Goal: Task Accomplishment & Management: Manage account settings

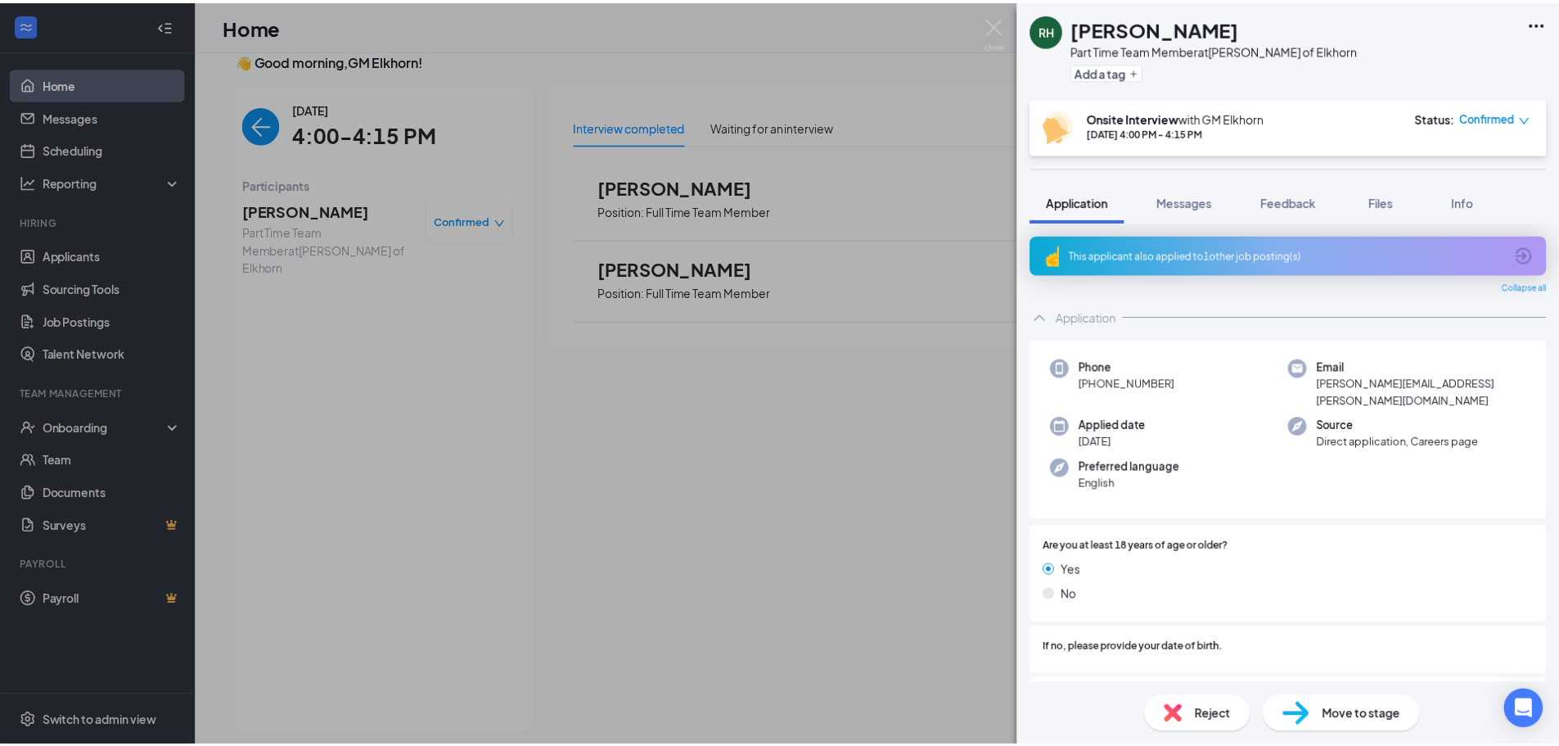
scroll to position [788, 0]
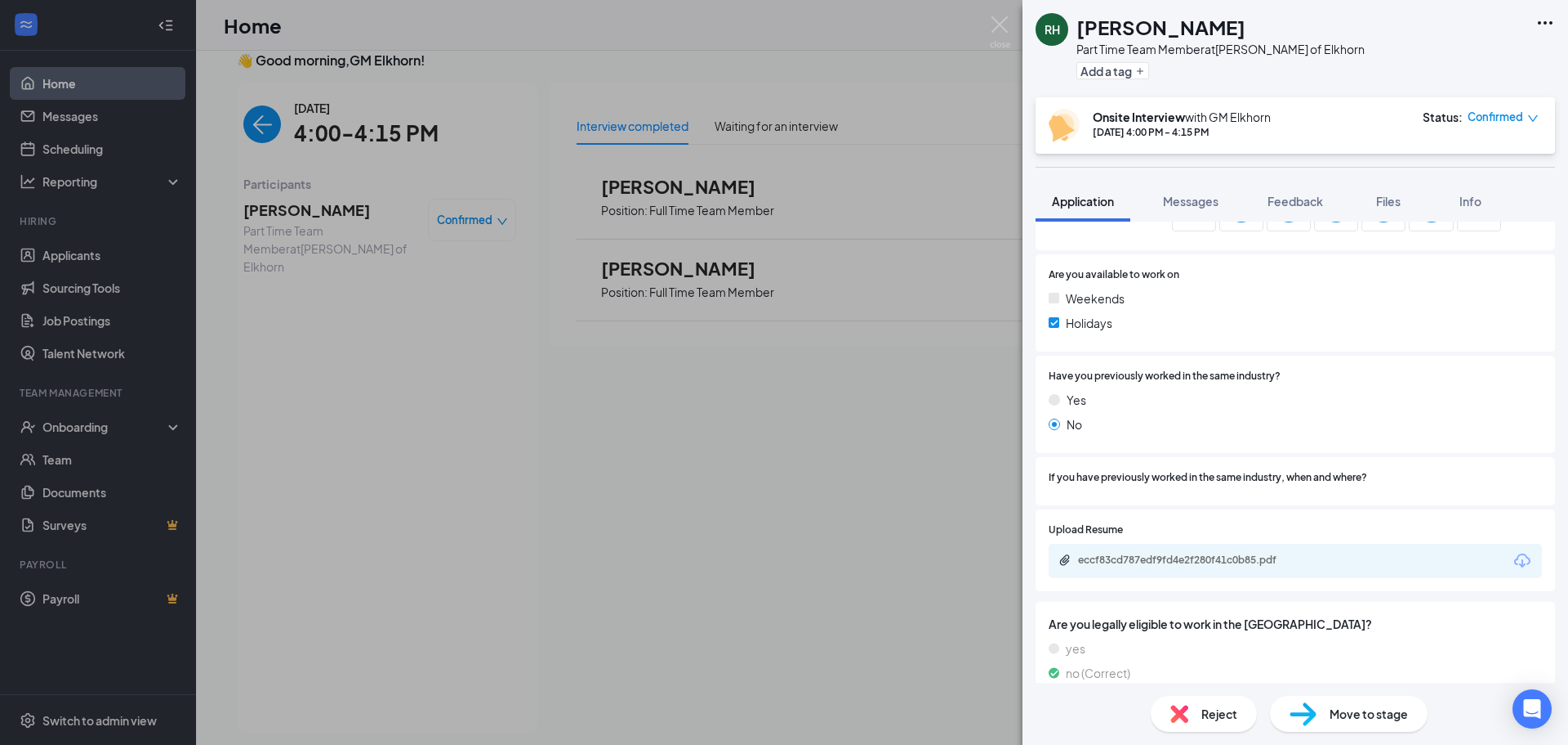
click at [1392, 709] on span "Move to stage" at bounding box center [1368, 714] width 79 height 18
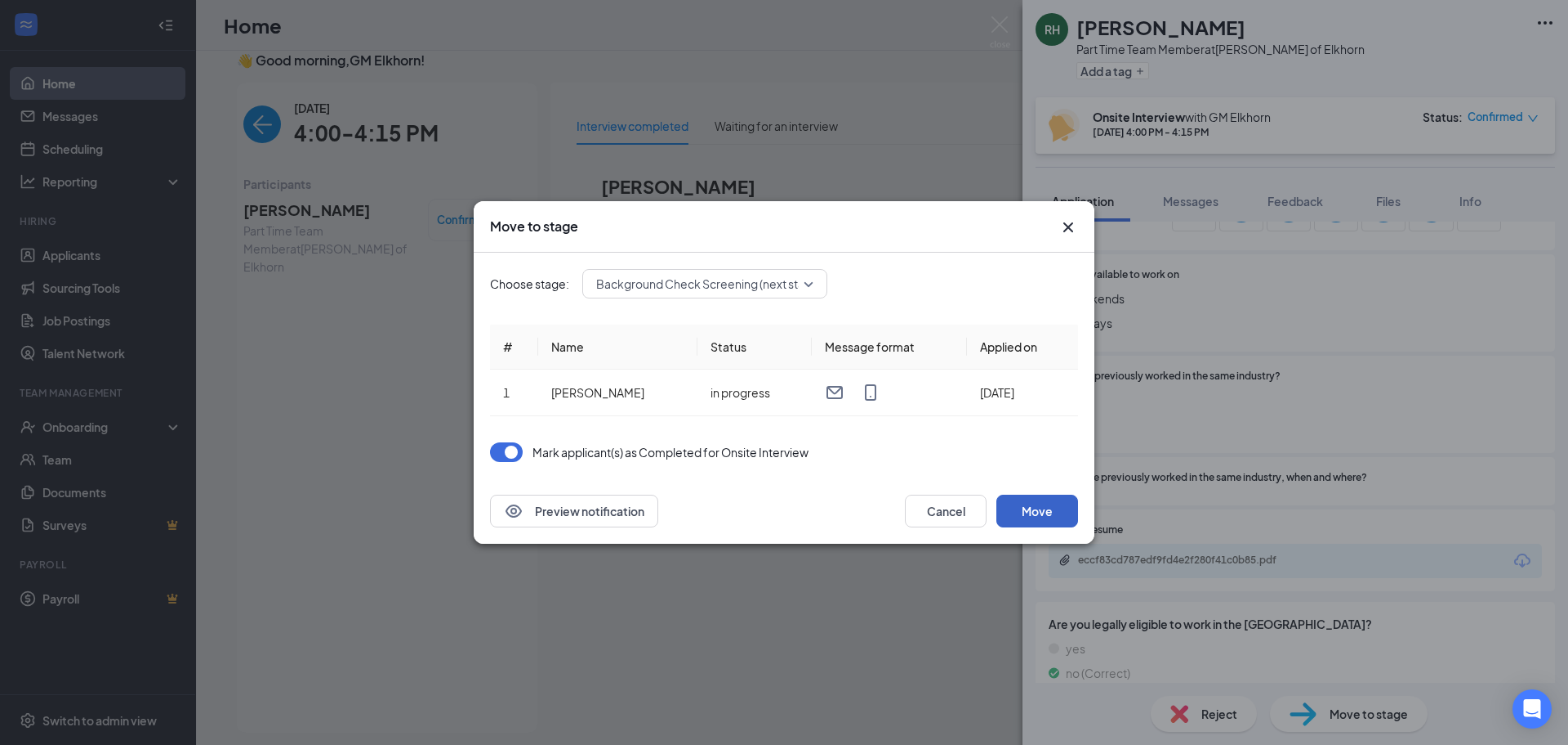
click at [1041, 507] on button "Move" at bounding box center [1038, 510] width 82 height 33
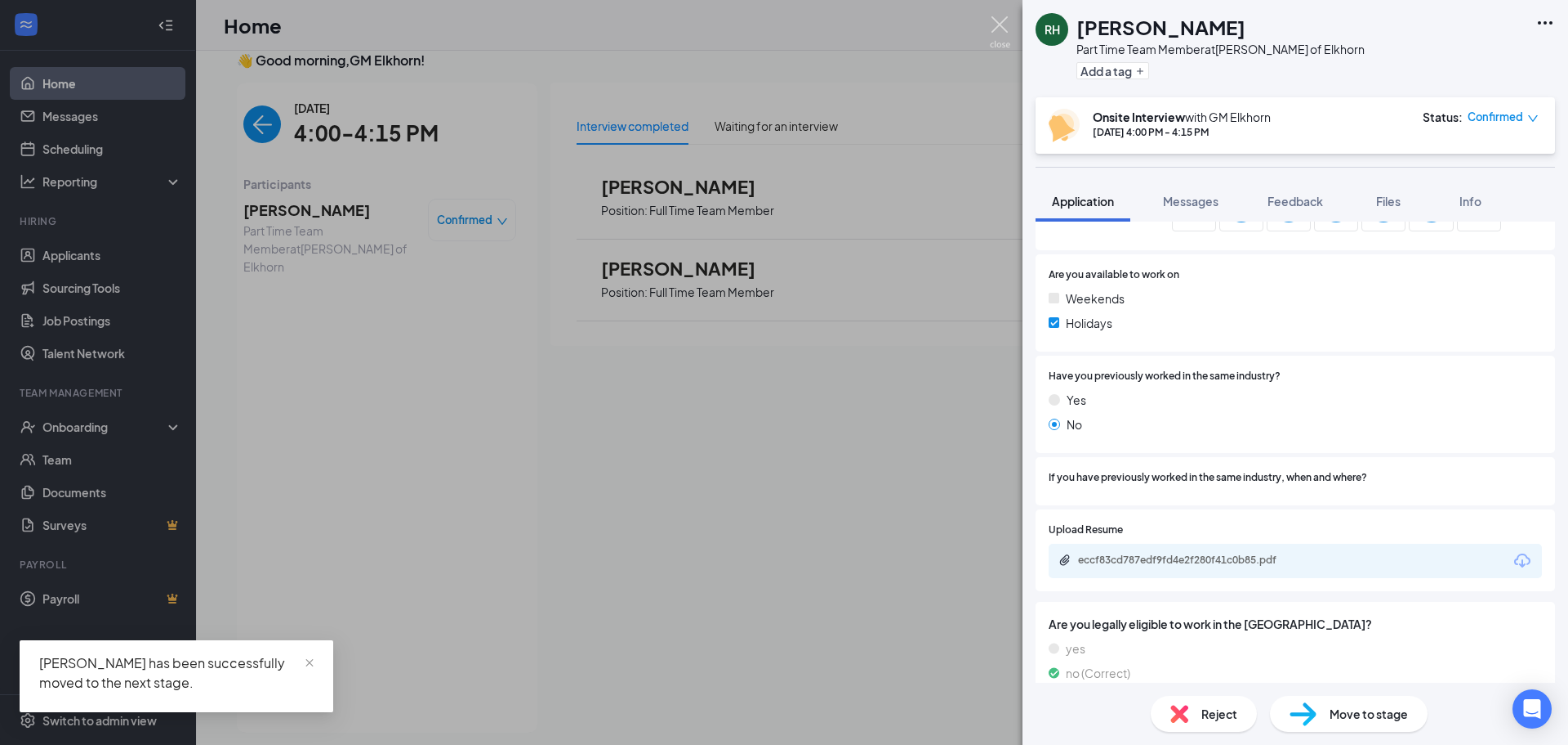
click at [1001, 25] on img at bounding box center [1000, 32] width 20 height 32
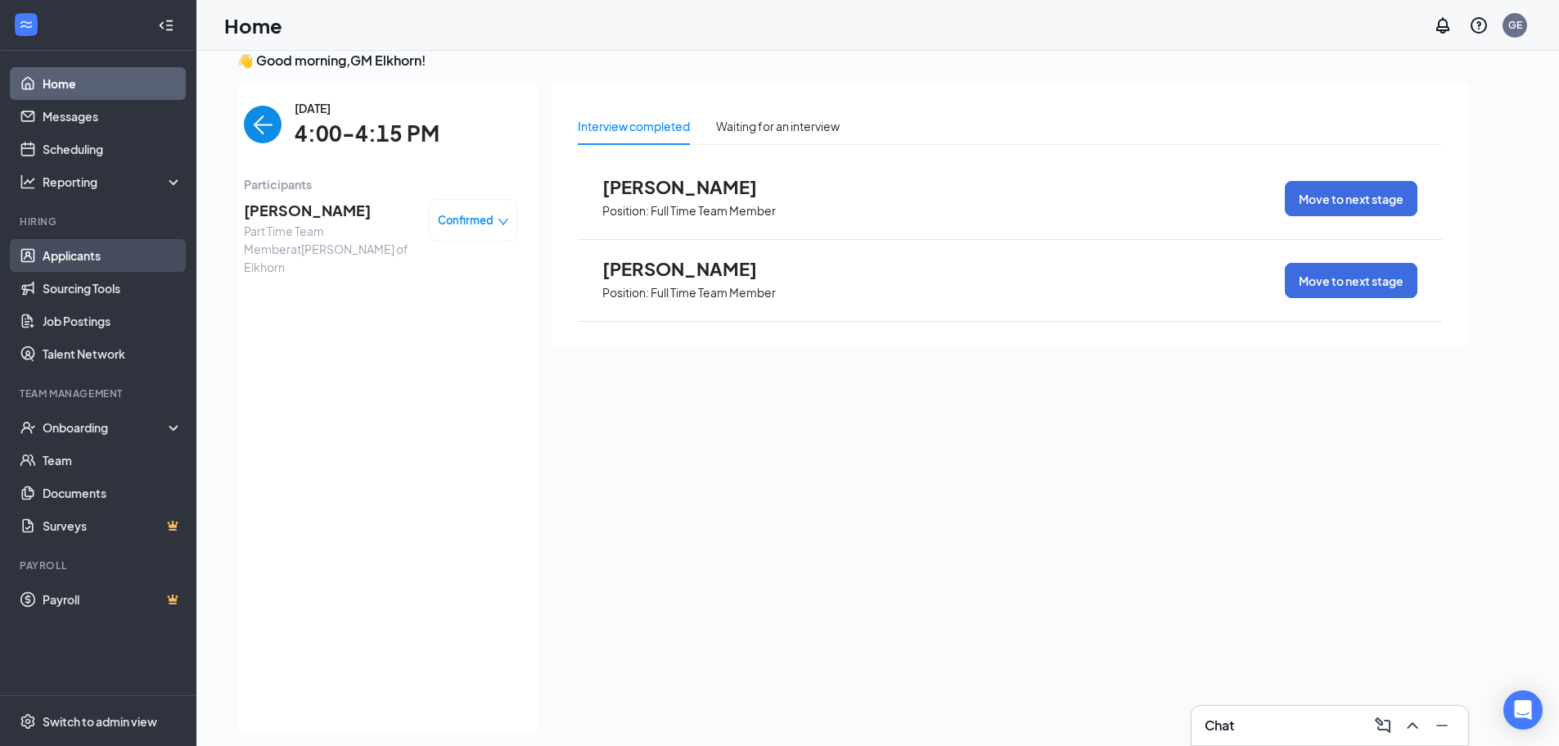
click at [81, 248] on link "Applicants" at bounding box center [113, 255] width 140 height 33
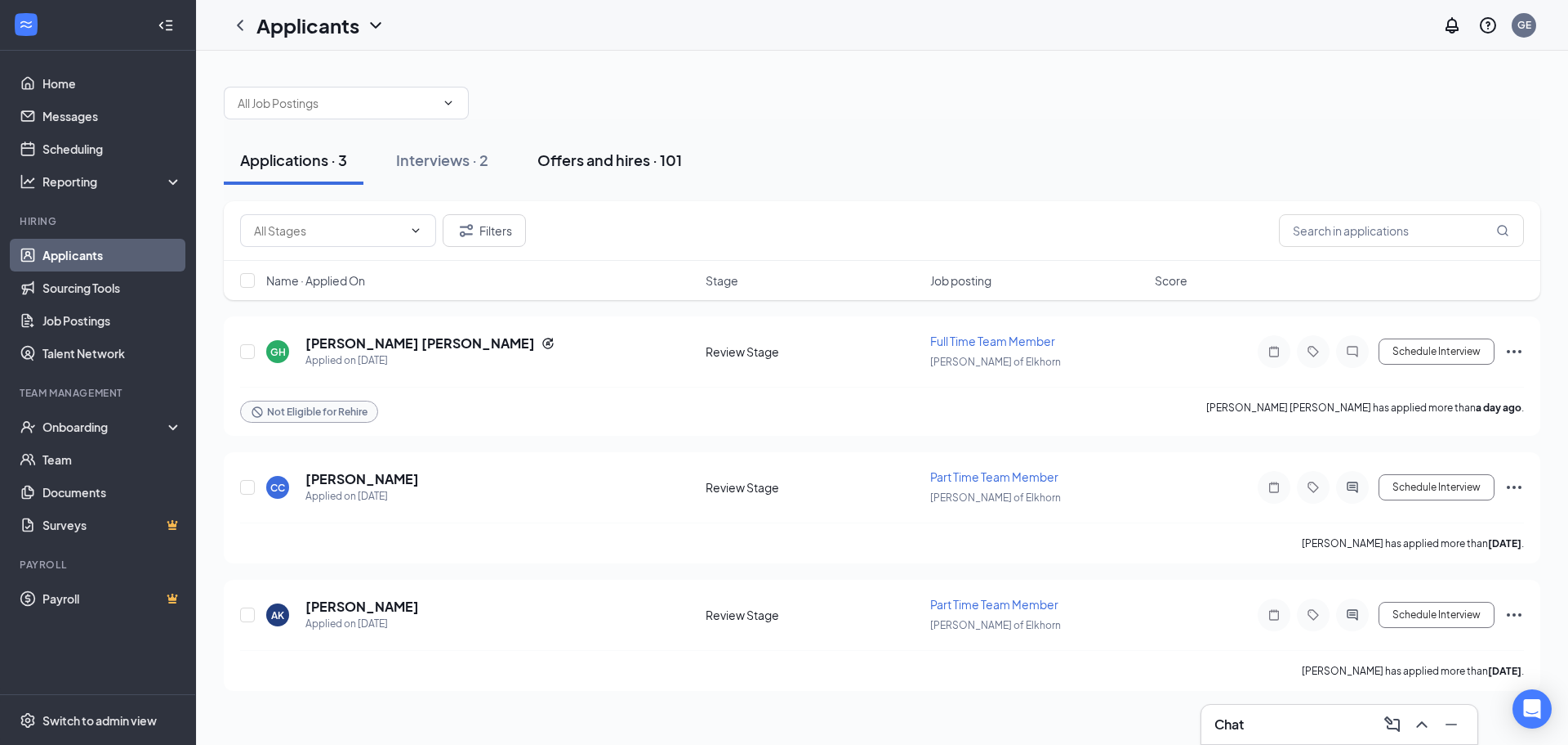
click at [646, 154] on div "Offers and hires · 101" at bounding box center [610, 160] width 145 height 20
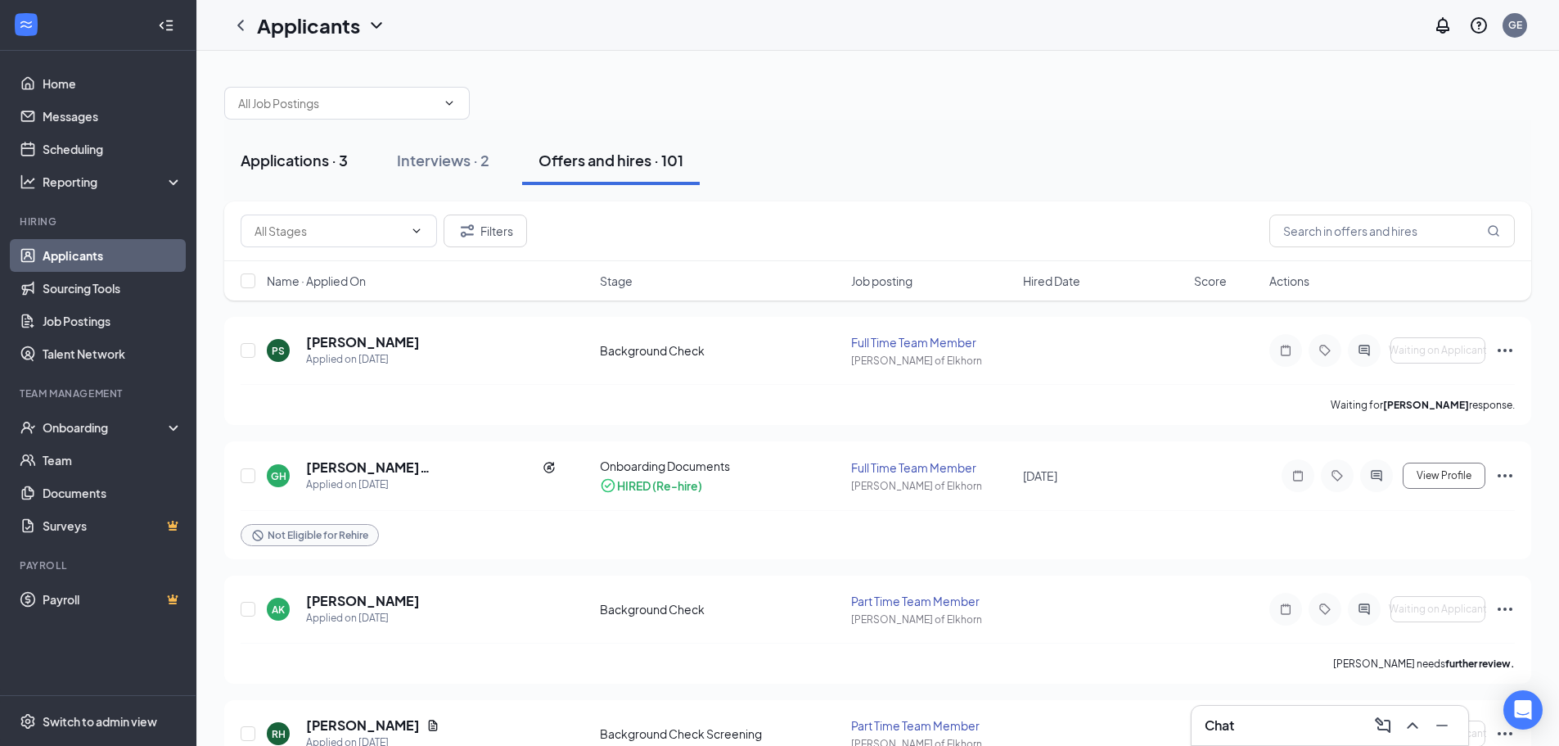
click at [337, 165] on div "Applications · 3" at bounding box center [294, 160] width 107 height 20
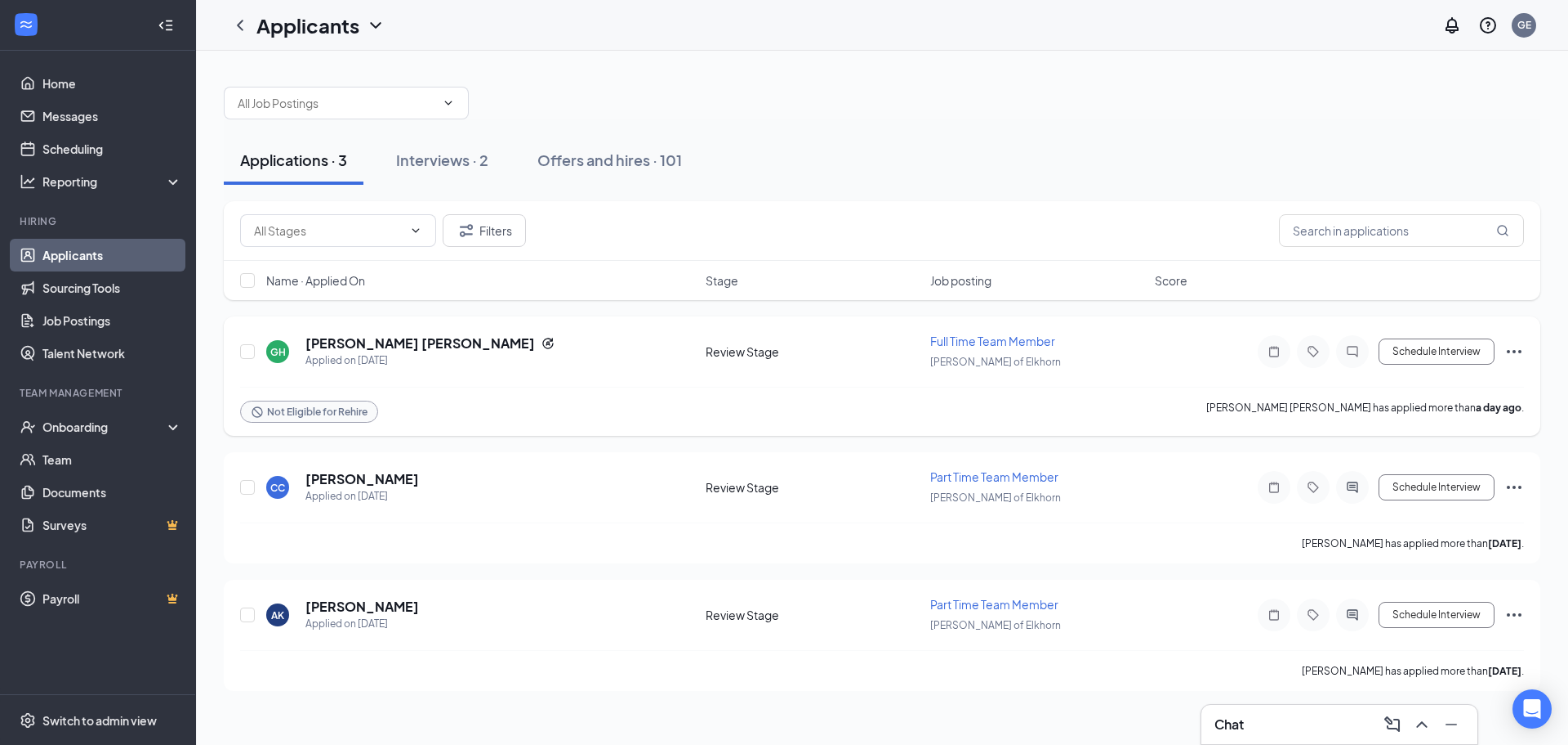
click at [1515, 355] on icon "Ellipses" at bounding box center [1515, 352] width 20 height 20
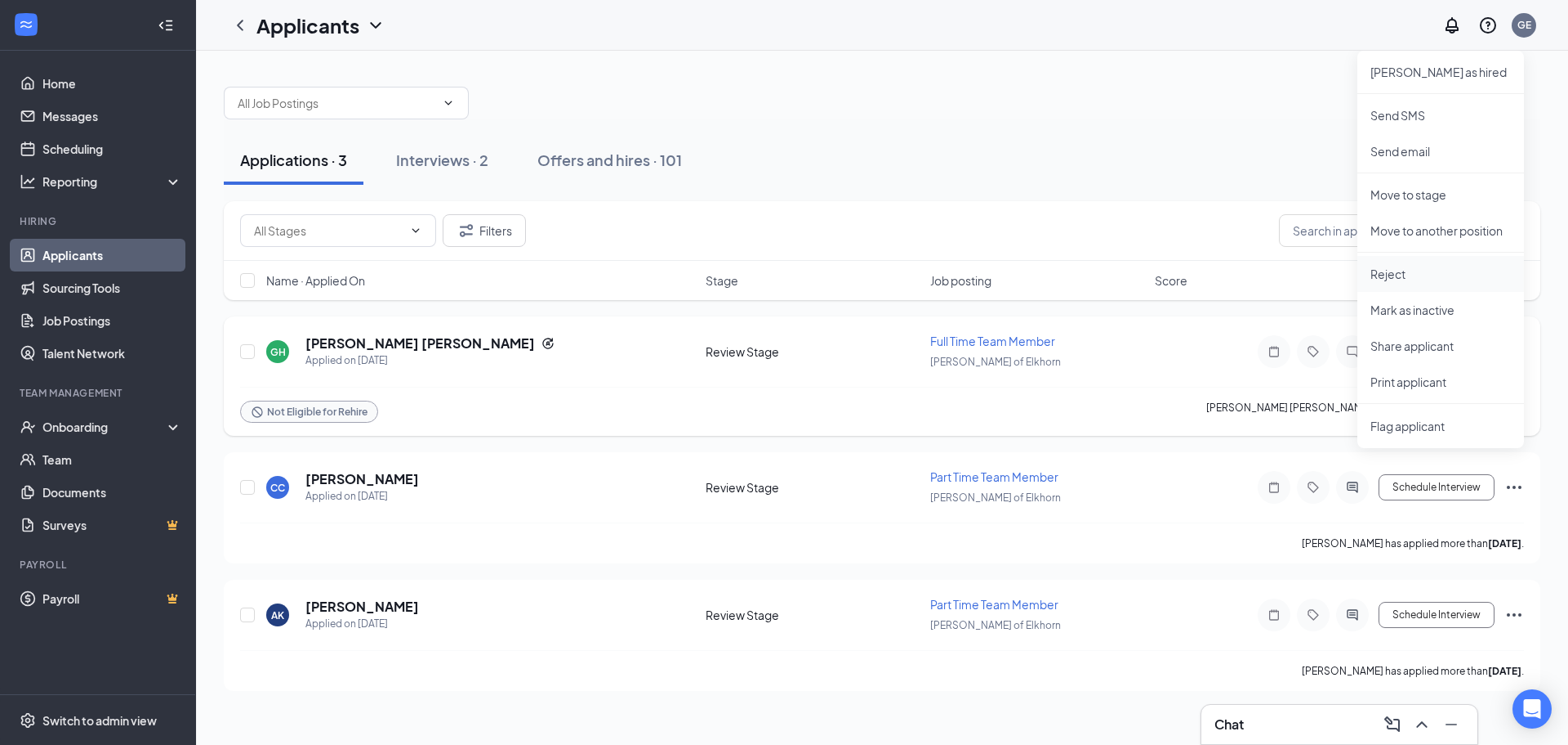
click at [1434, 280] on p "Reject" at bounding box center [1440, 274] width 141 height 16
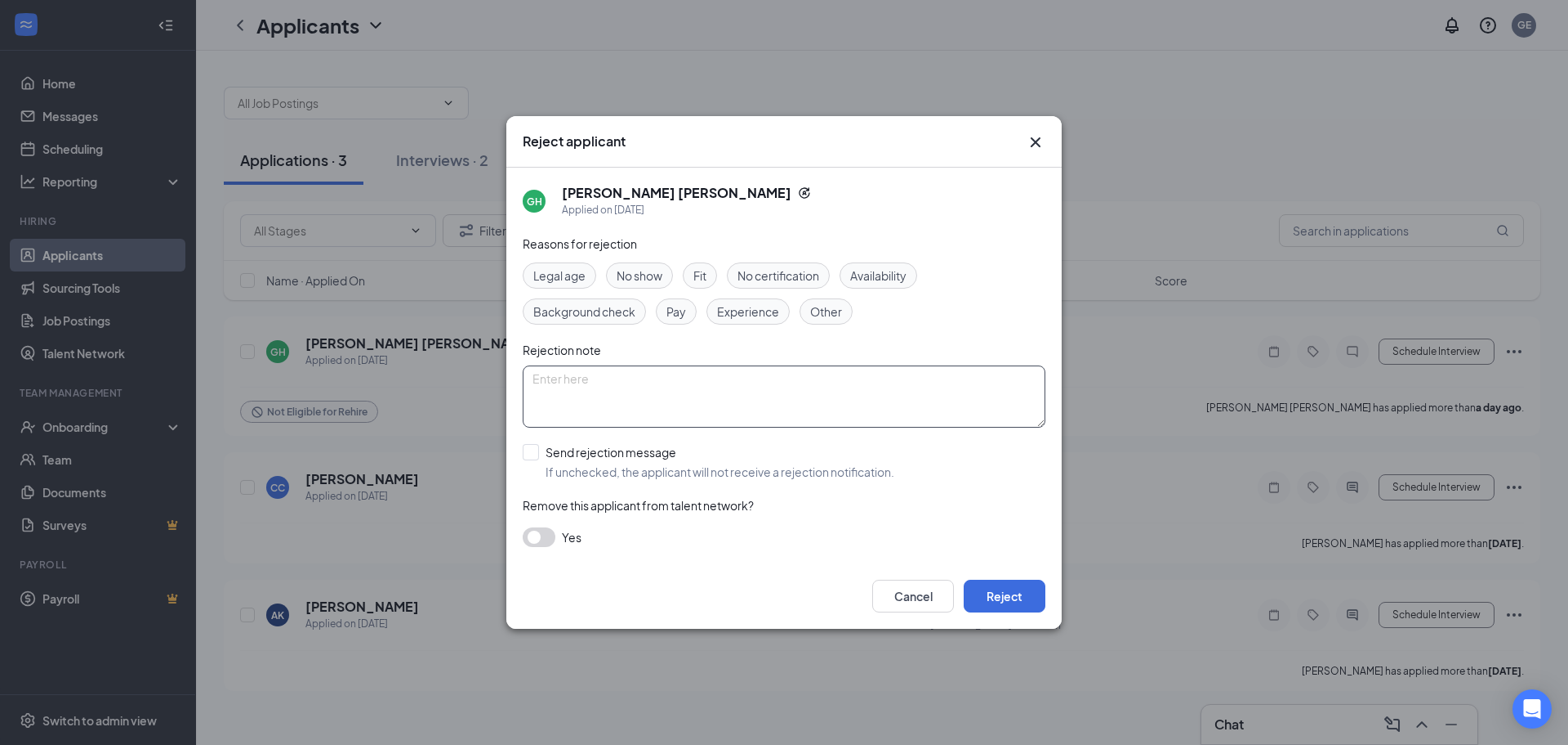
click at [893, 398] on textarea at bounding box center [784, 396] width 523 height 62
type textarea "duplicate"
click at [999, 587] on button "Reject" at bounding box center [1005, 595] width 82 height 33
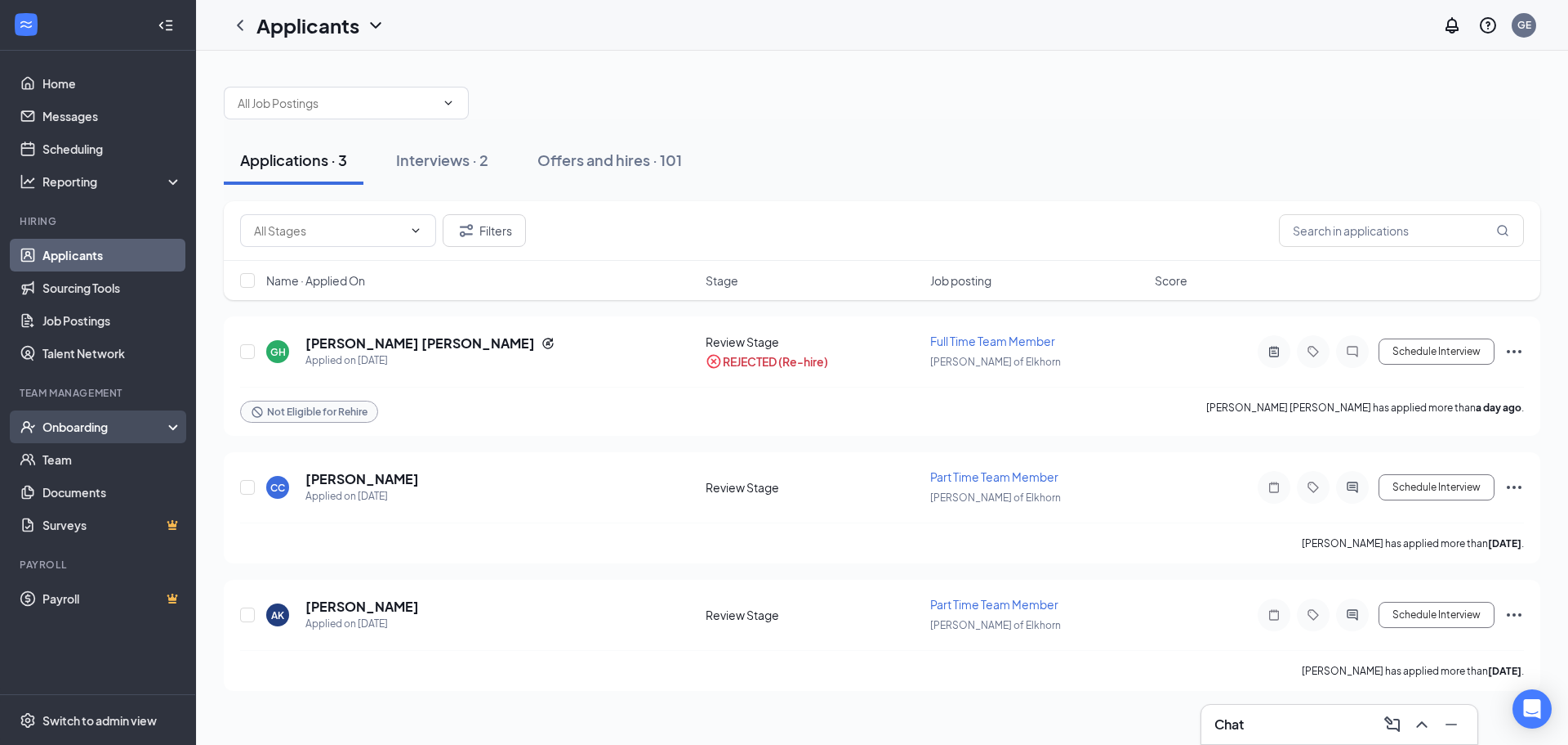
click at [97, 427] on div "Onboarding" at bounding box center [106, 426] width 126 height 16
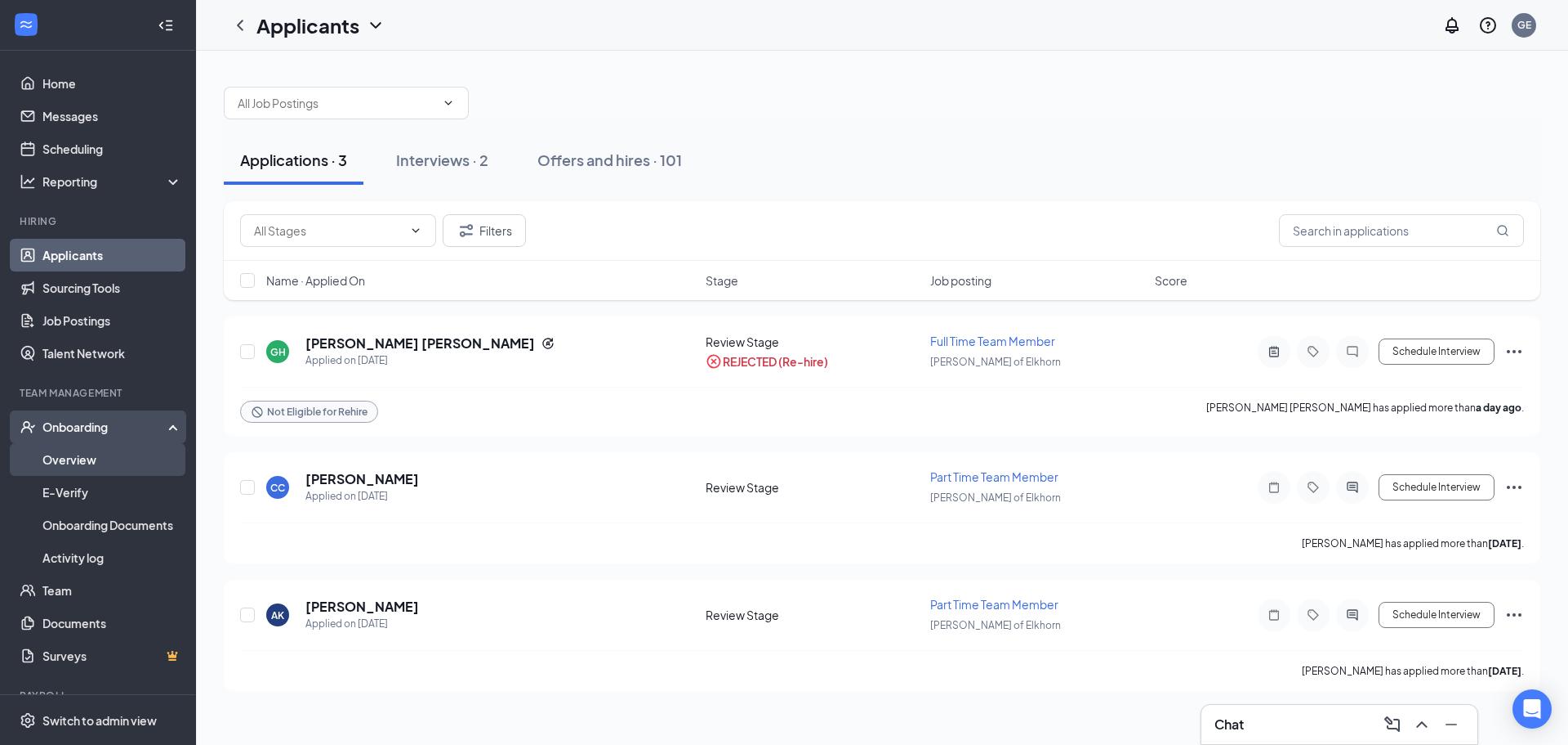
click at [82, 458] on link "Overview" at bounding box center [113, 459] width 140 height 33
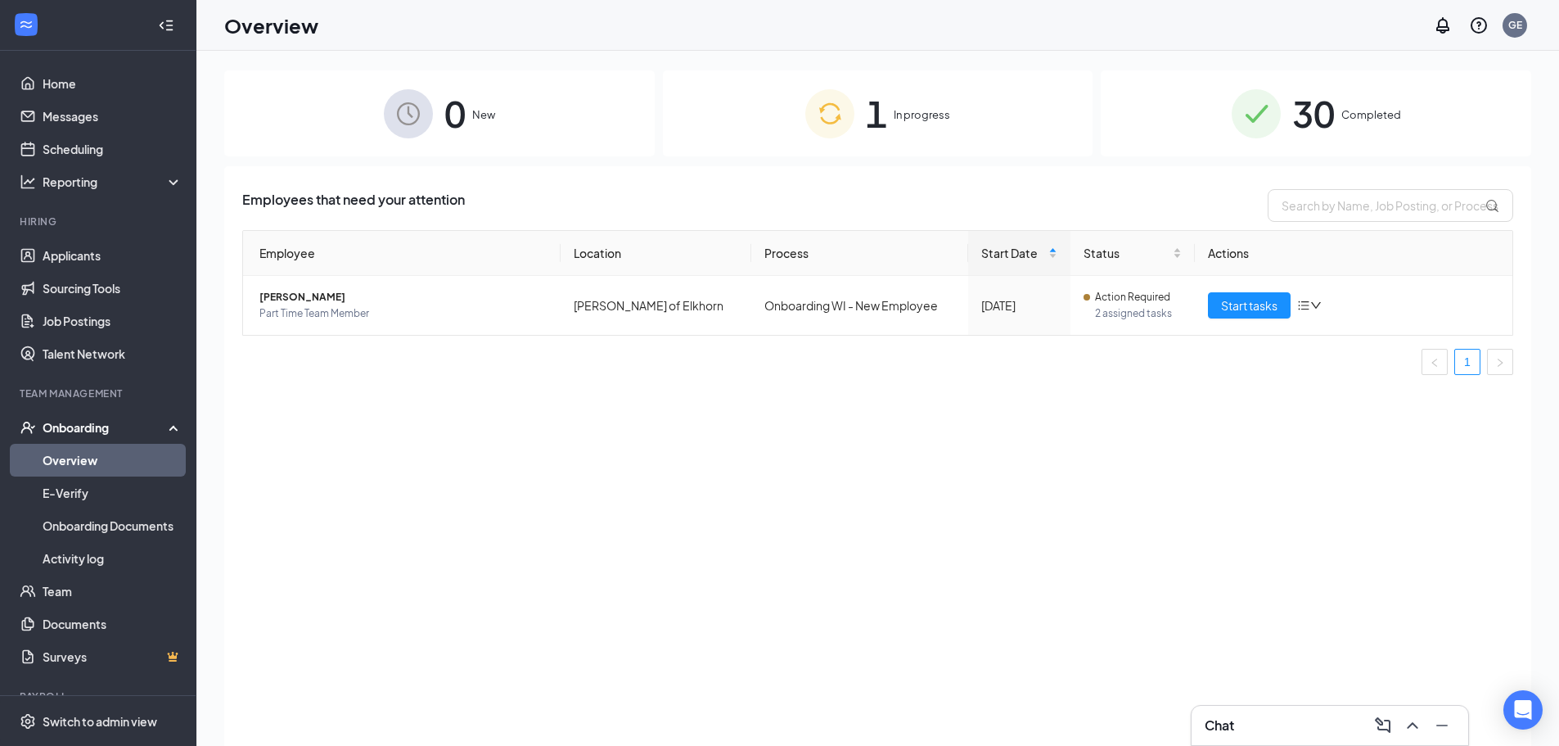
click at [1319, 111] on span "30" at bounding box center [1313, 113] width 43 height 56
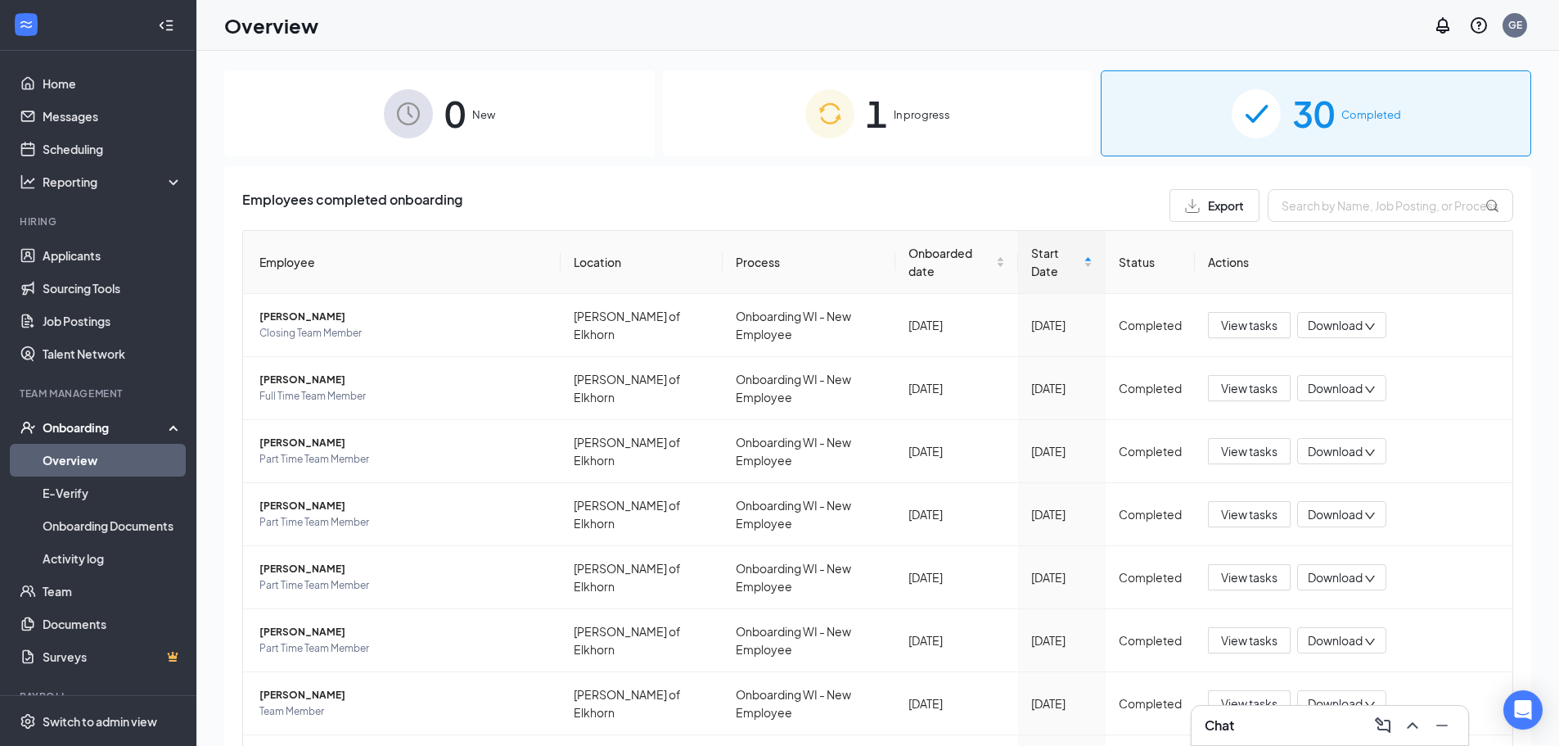
click at [866, 120] on span "1" at bounding box center [876, 113] width 21 height 56
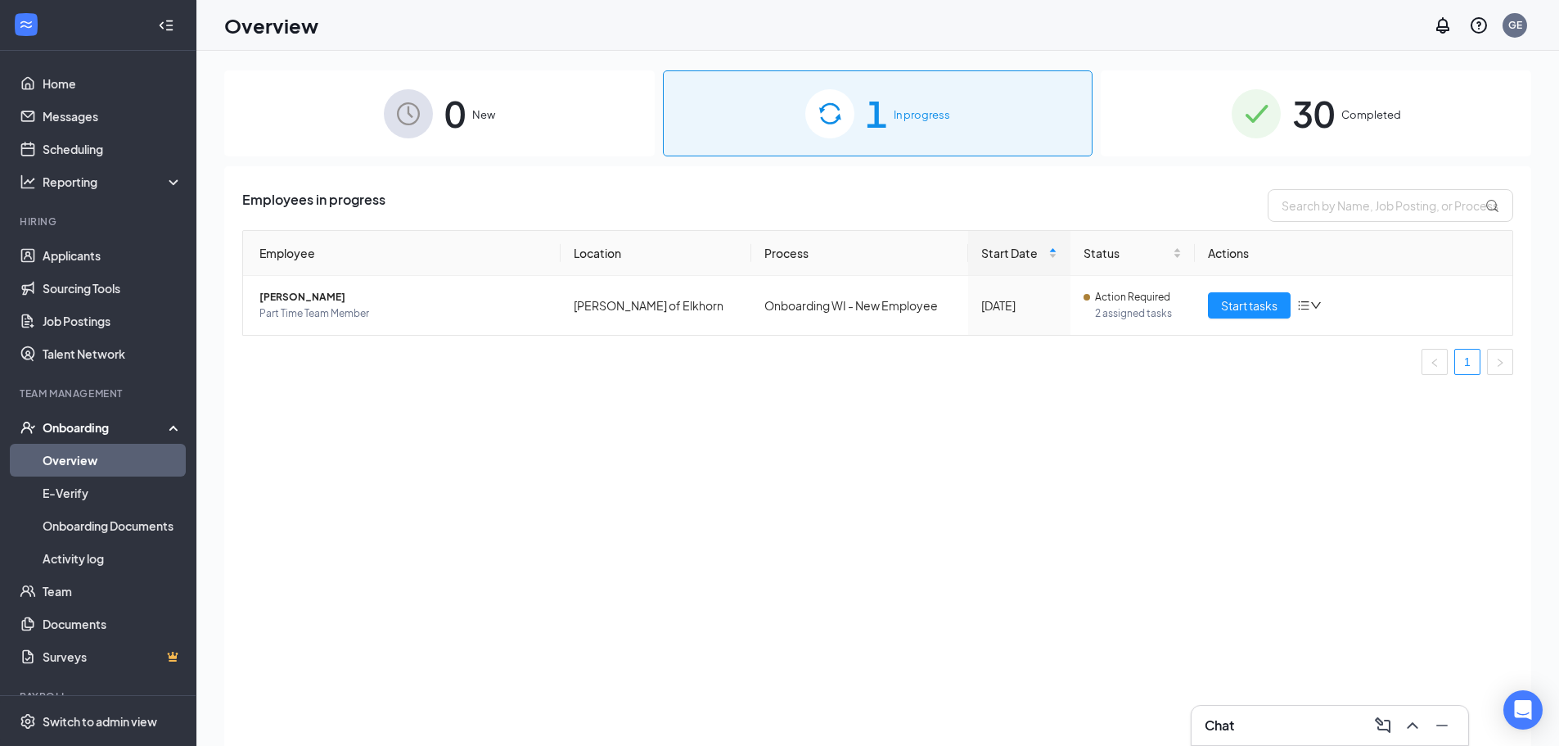
click at [1346, 129] on div "30 Completed" at bounding box center [1316, 113] width 431 height 86
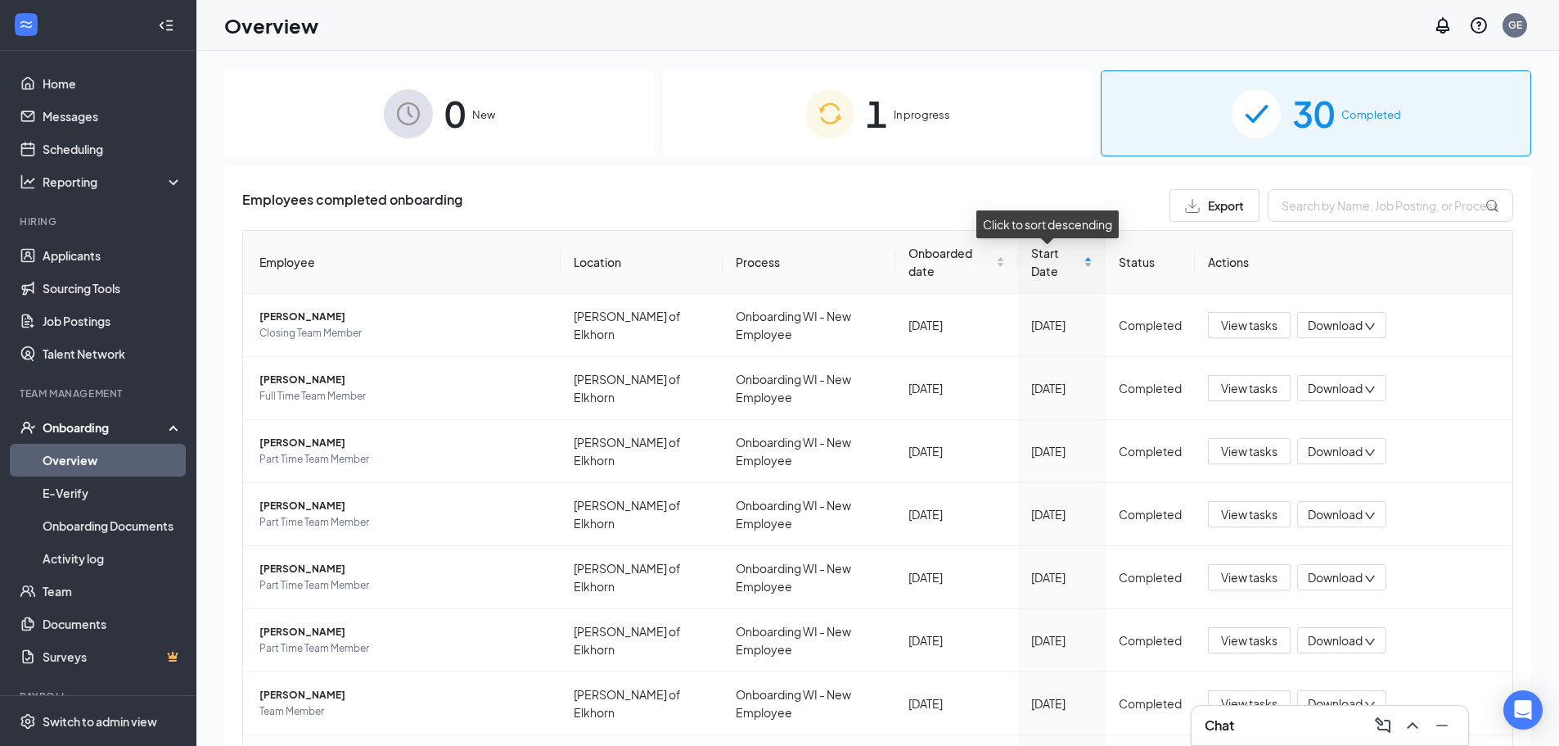
click at [1082, 267] on div "Start Date" at bounding box center [1061, 262] width 61 height 36
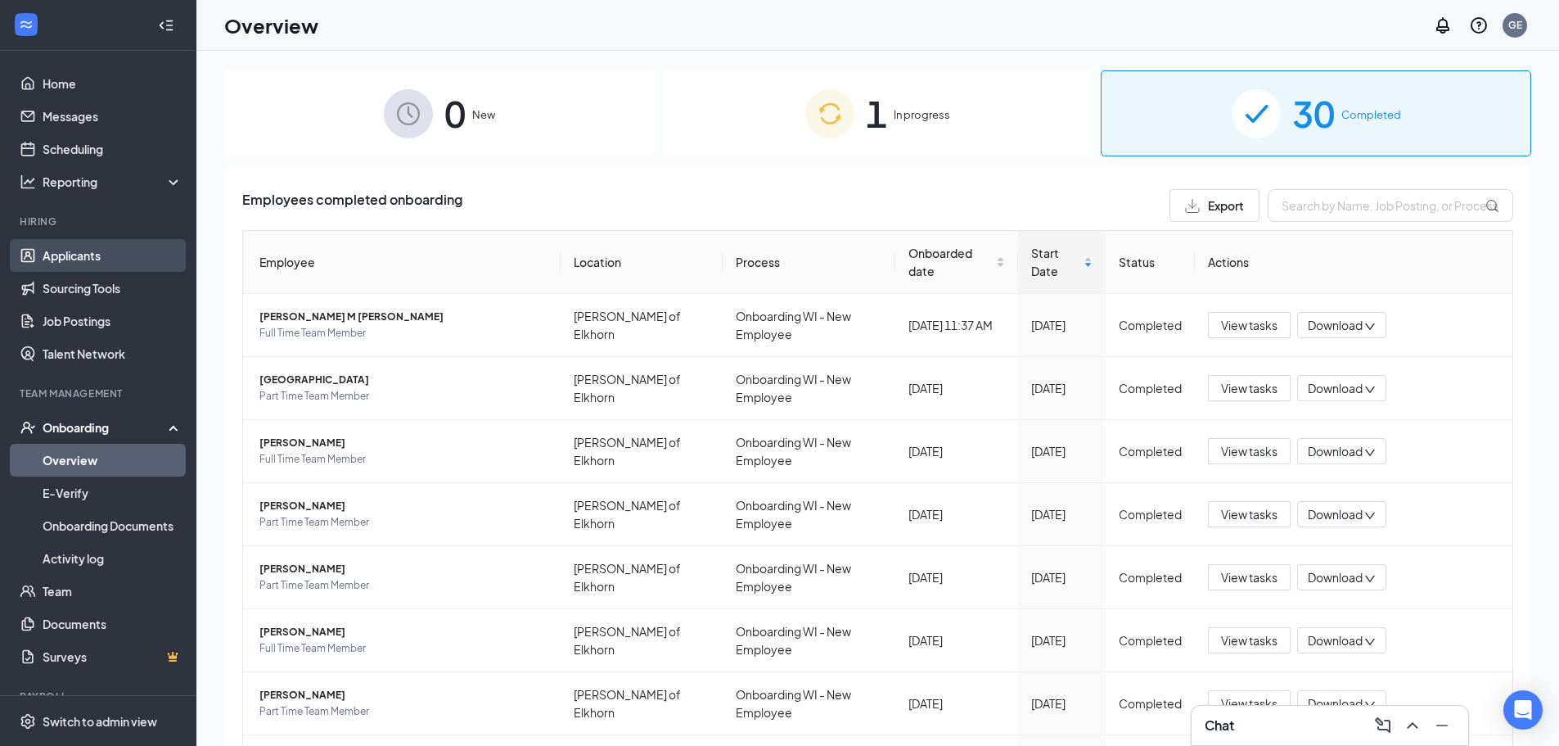
click at [74, 263] on link "Applicants" at bounding box center [113, 255] width 140 height 33
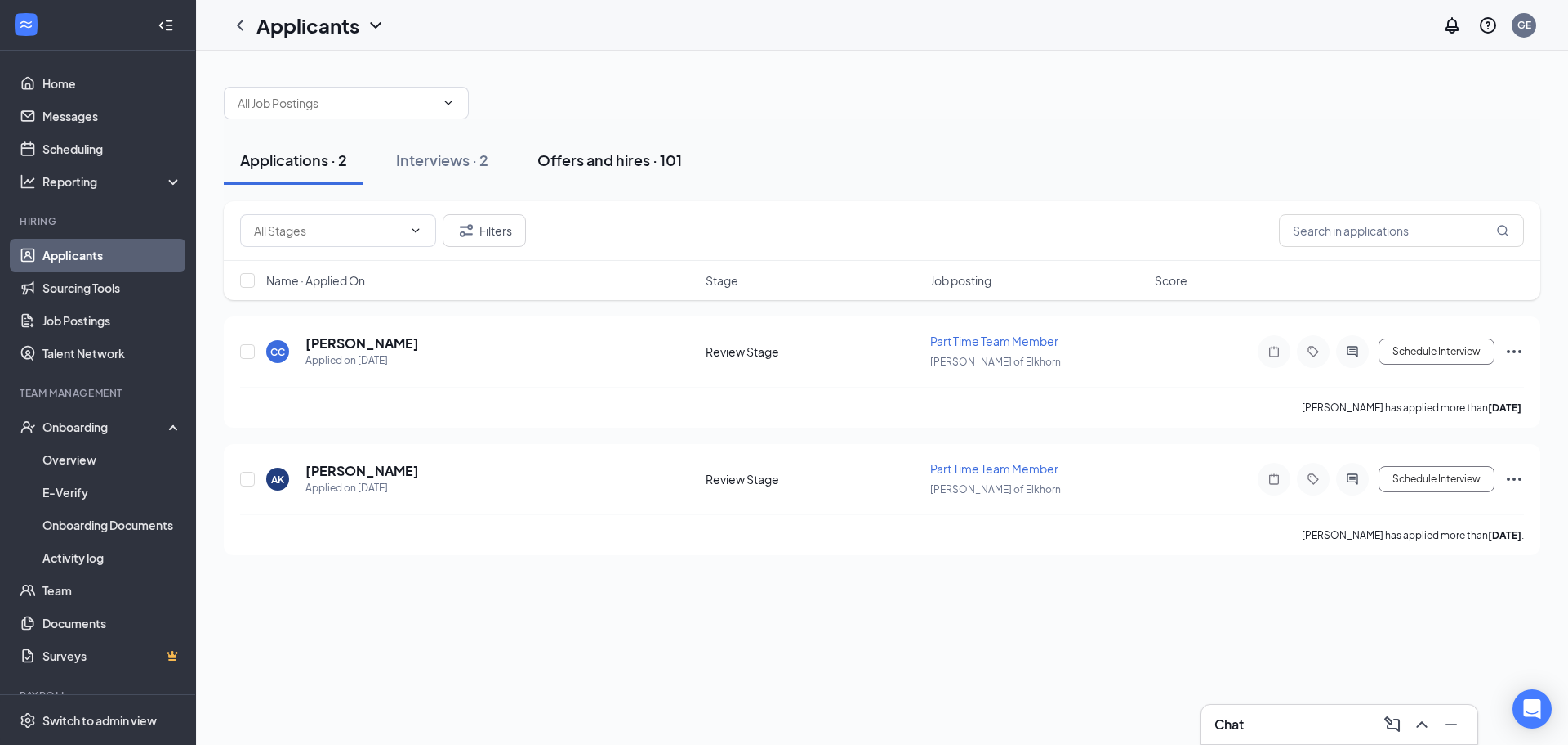
click at [655, 159] on div "Offers and hires · 101" at bounding box center [610, 160] width 145 height 20
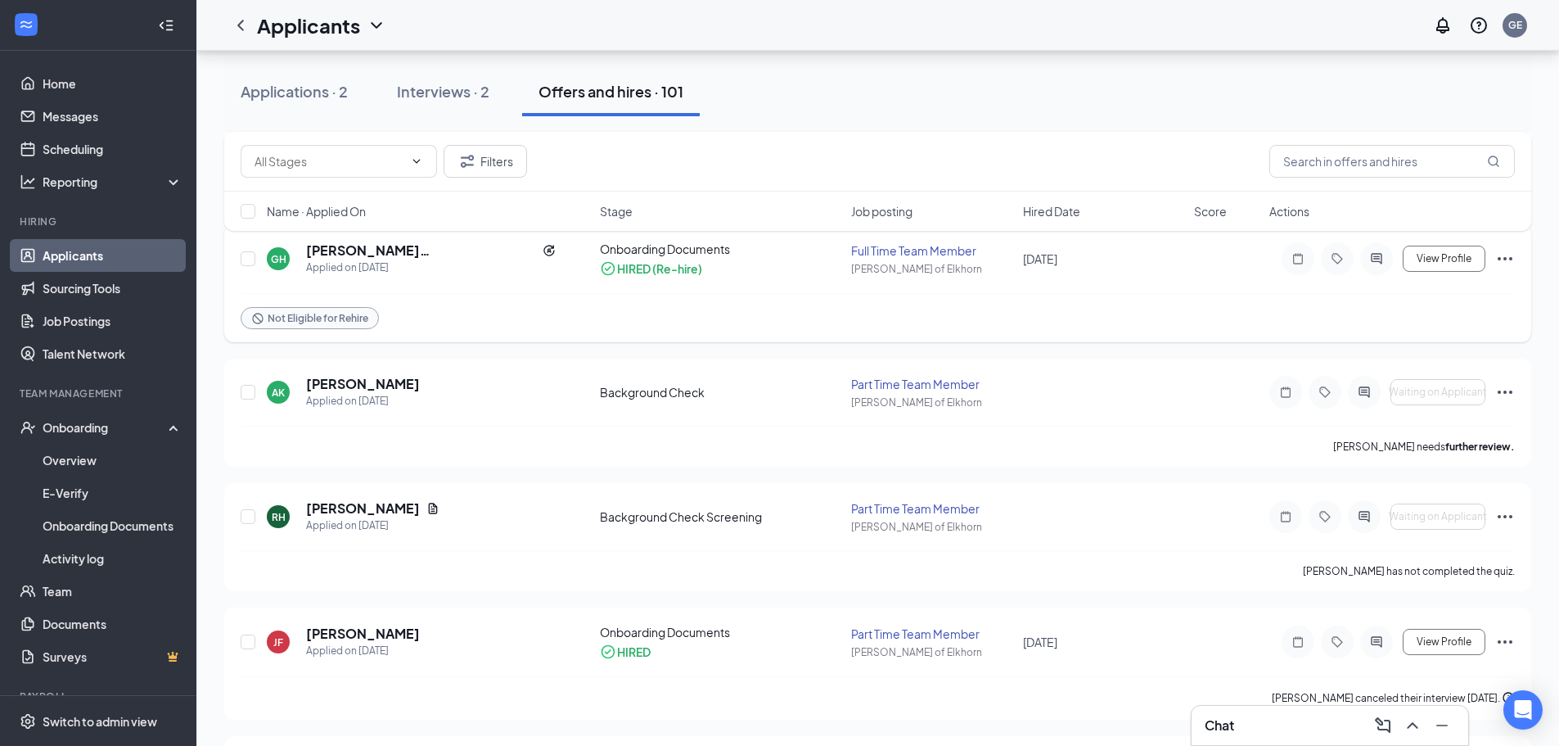
scroll to position [246, 0]
